Goal: Information Seeking & Learning: Learn about a topic

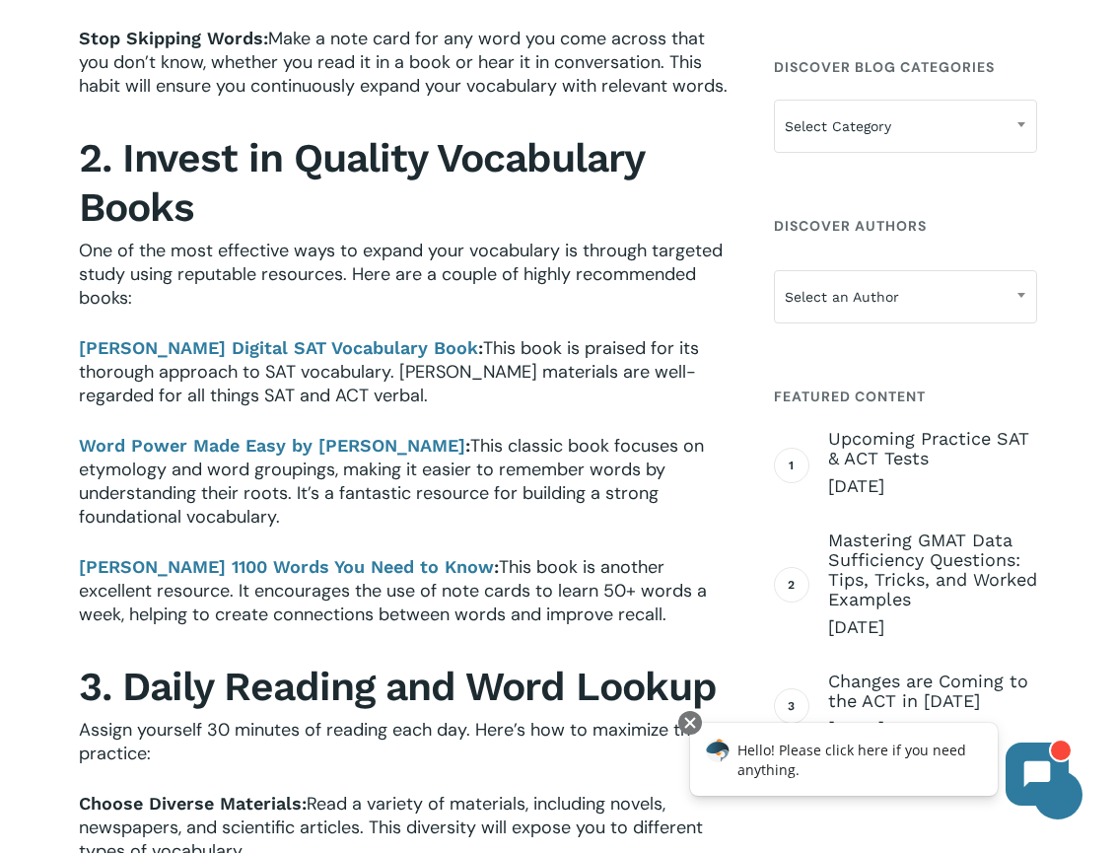
scroll to position [1107, 0]
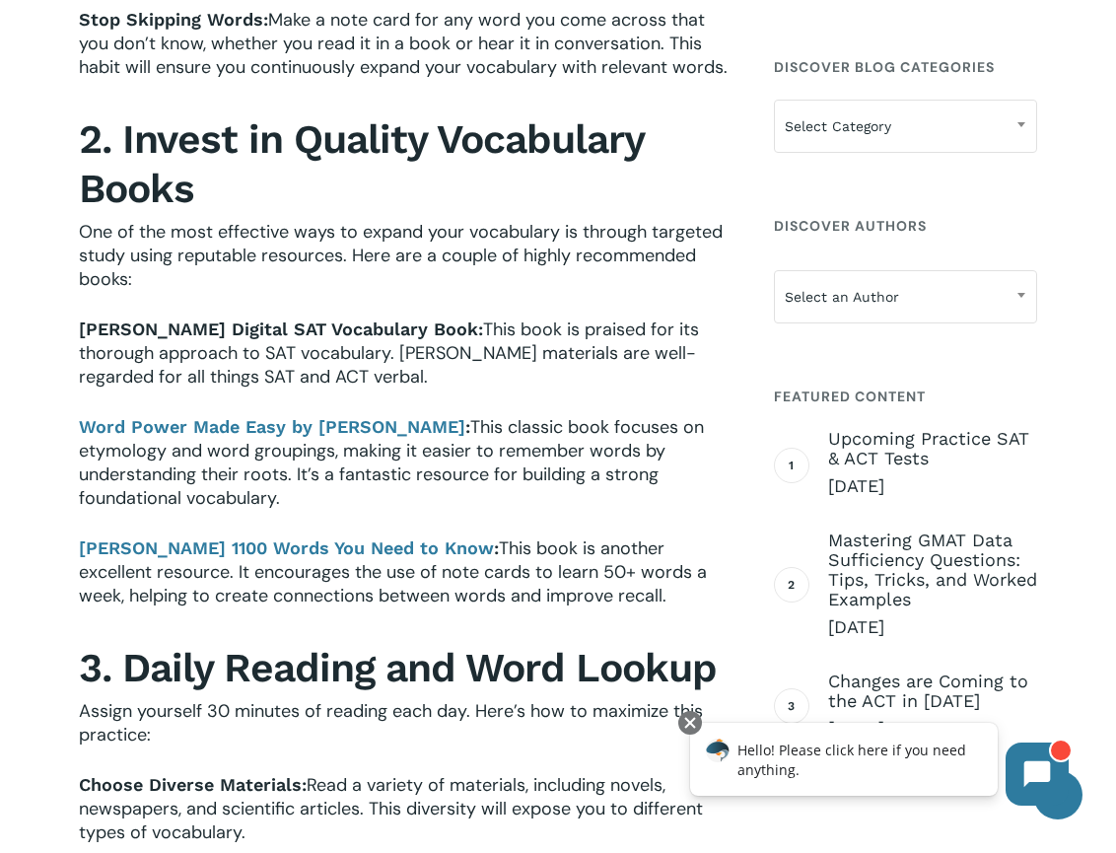
click at [267, 336] on b "[PERSON_NAME] Digital SAT Vocabulary Book" at bounding box center [278, 328] width 399 height 21
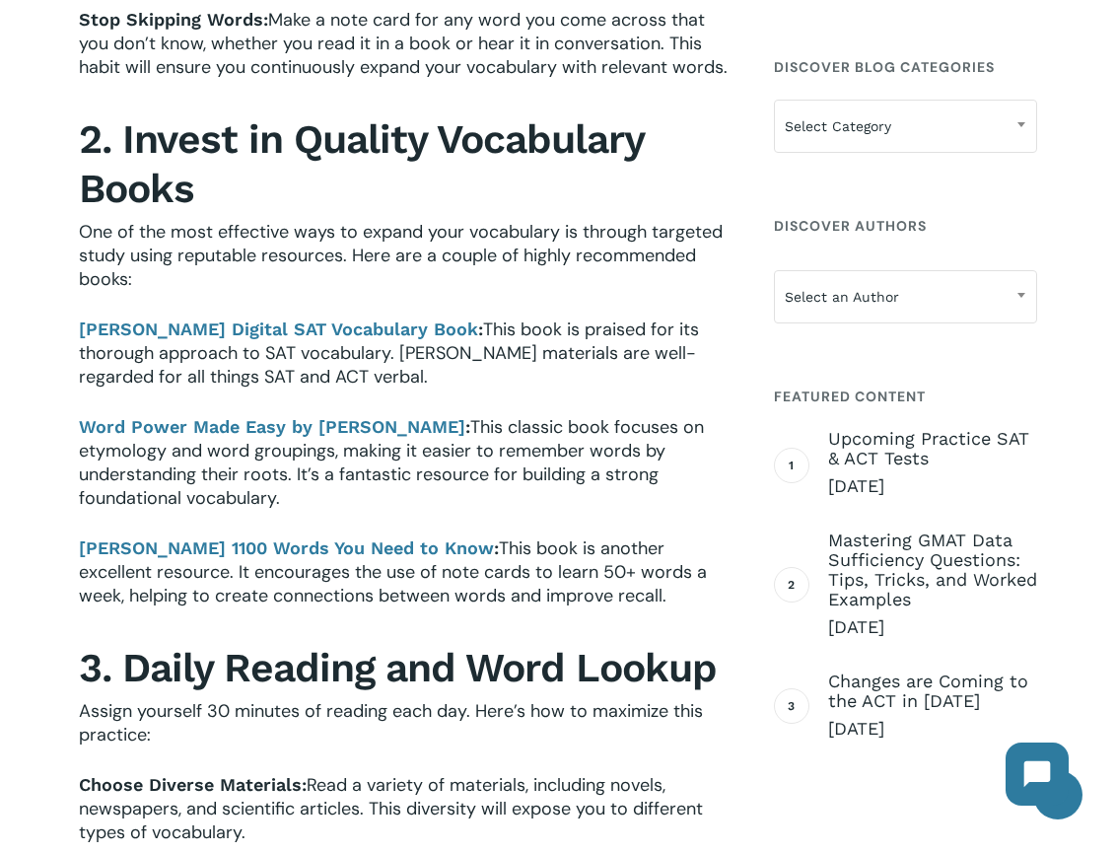
scroll to position [1252, 0]
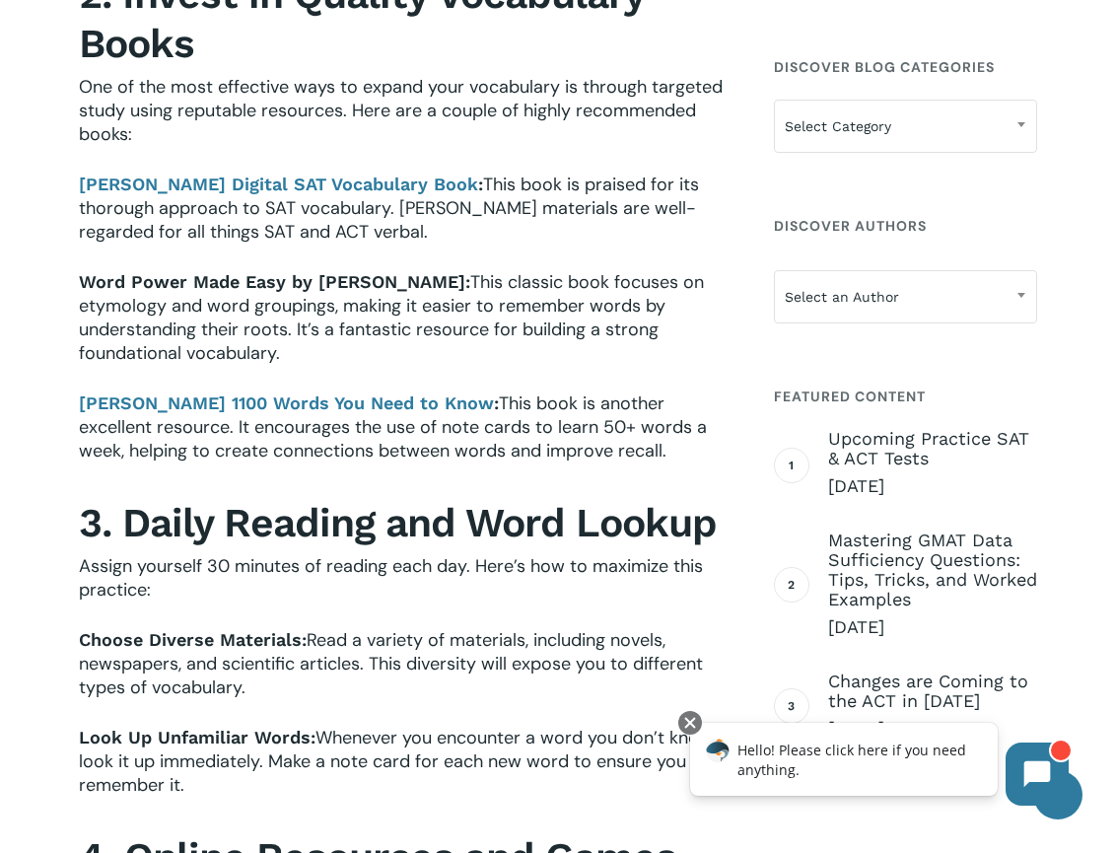
click at [343, 278] on b "Word Power Made Easy by [PERSON_NAME]" at bounding box center [272, 281] width 386 height 21
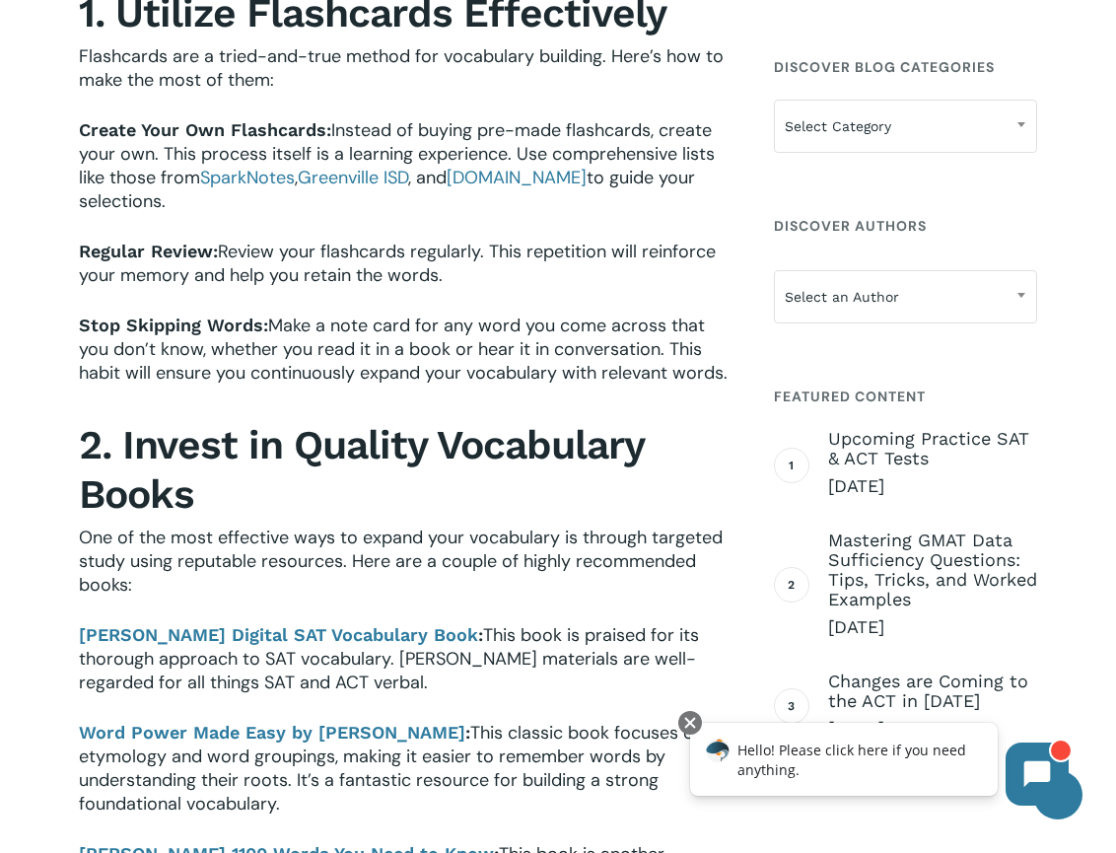
scroll to position [1075, 0]
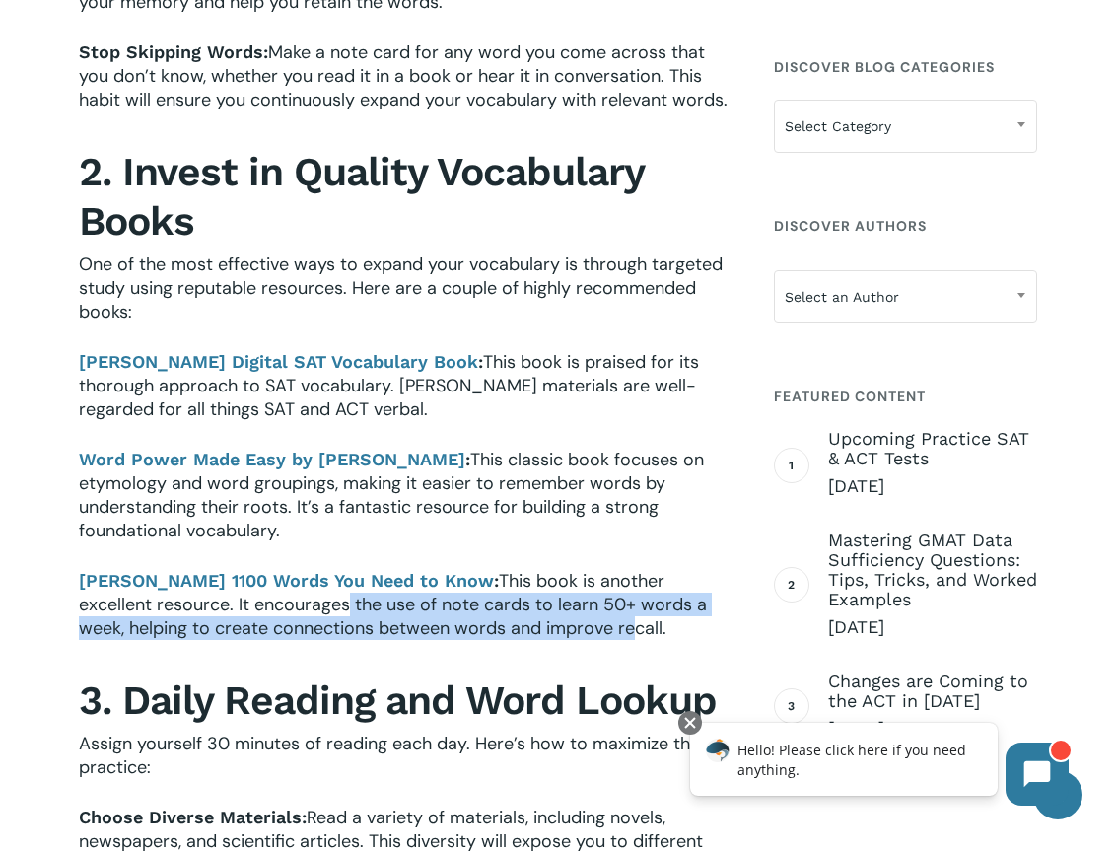
drag, startPoint x: 263, startPoint y: 606, endPoint x: 572, endPoint y: 632, distance: 309.7
click at [572, 632] on span "This book is another excellent resource. It encourages the use of note cards to…" at bounding box center [393, 604] width 628 height 71
click at [201, 369] on b "[PERSON_NAME] Digital SAT Vocabulary Book" at bounding box center [278, 361] width 399 height 21
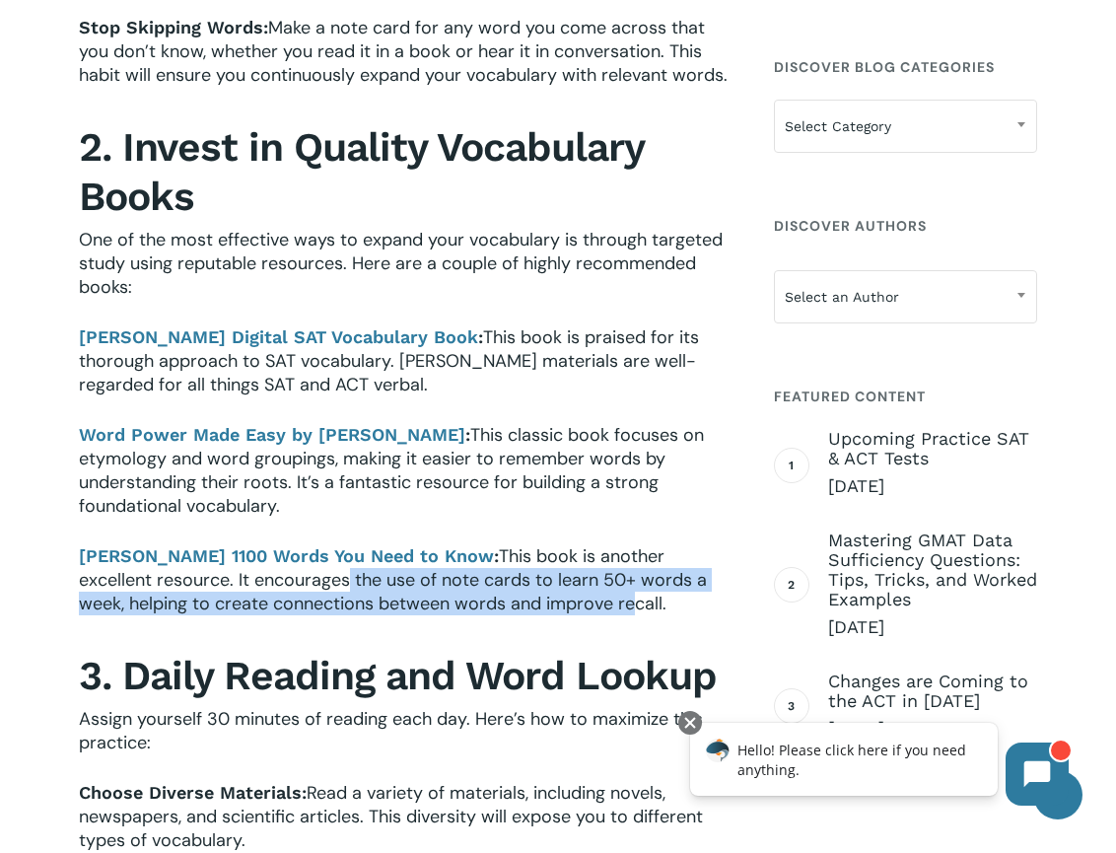
scroll to position [1100, 0]
click at [291, 549] on b "[PERSON_NAME] 1100 Words You Need to Know" at bounding box center [286, 554] width 415 height 21
